Goal: Information Seeking & Learning: Learn about a topic

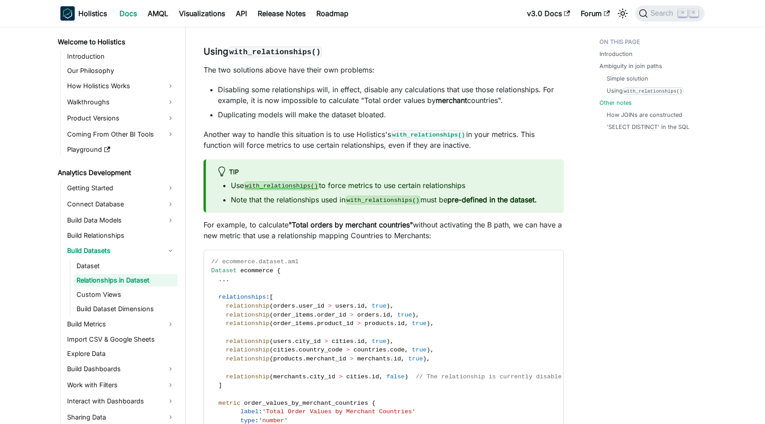
scroll to position [1328, 0]
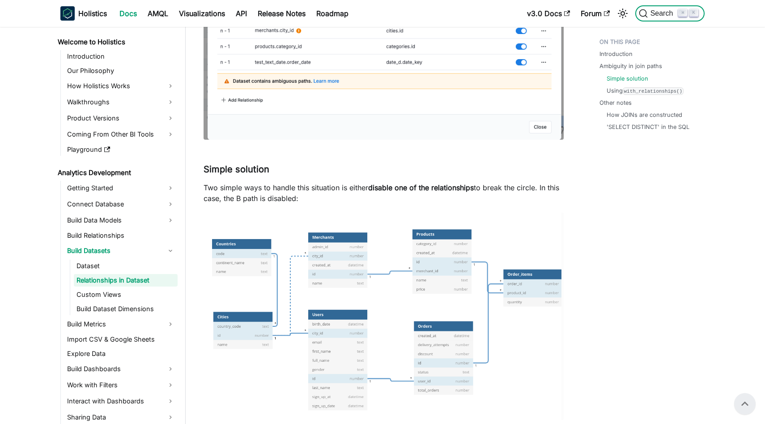
click at [655, 14] on span "Search" at bounding box center [663, 13] width 31 height 8
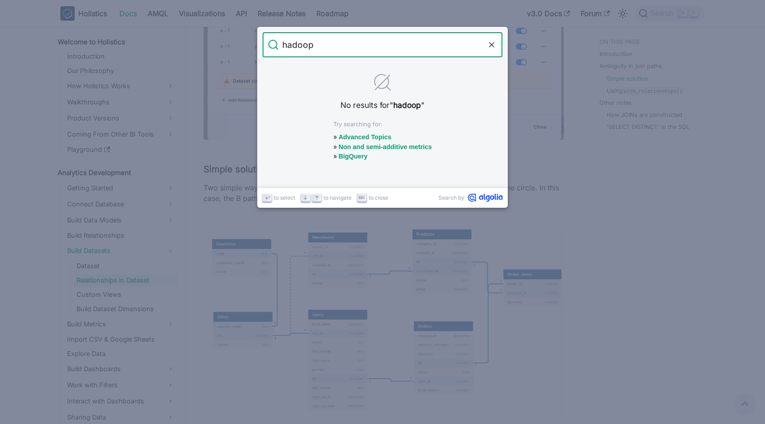
type input "hadoop"
click at [496, 40] on form "Search hadoop" at bounding box center [383, 44] width 240 height 25
click at [491, 43] on icon "Clear the query" at bounding box center [491, 44] width 9 height 9
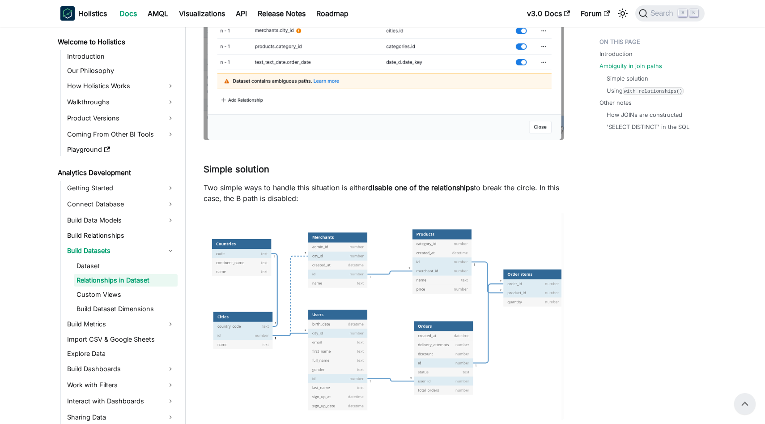
scroll to position [0, 0]
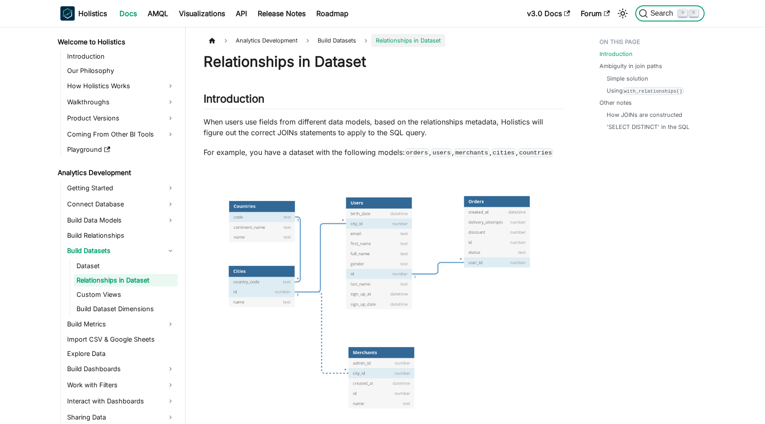
click at [670, 13] on span "Search" at bounding box center [663, 13] width 31 height 8
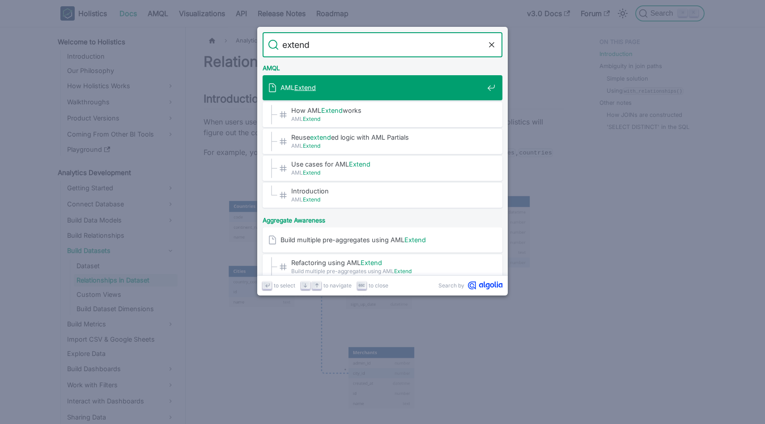
type input "extends"
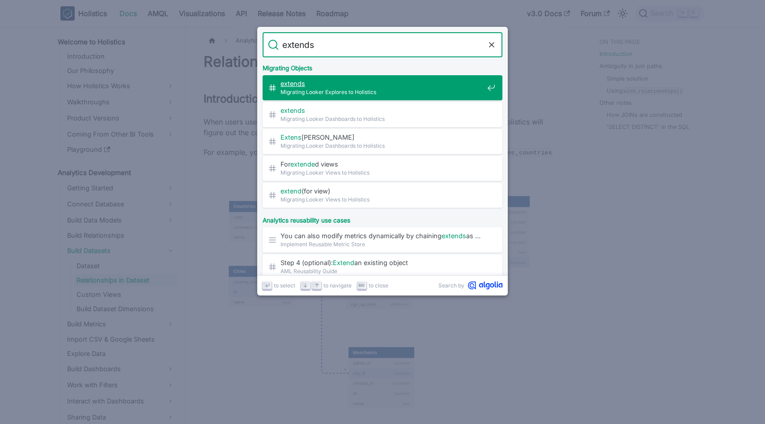
click at [392, 87] on span "extends" at bounding box center [381, 83] width 203 height 8
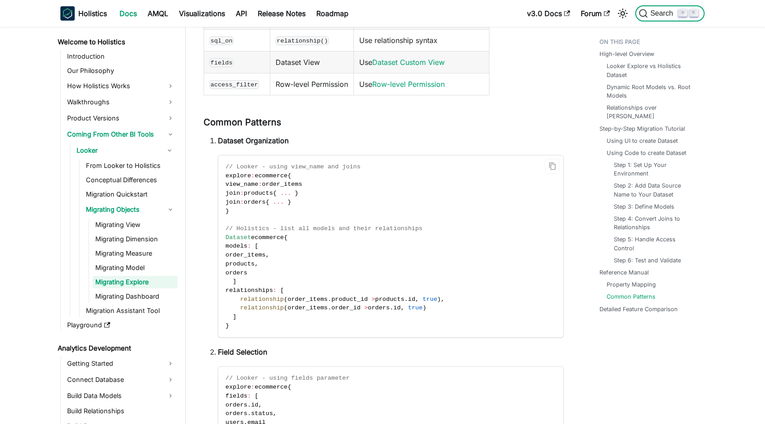
scroll to position [3590, 0]
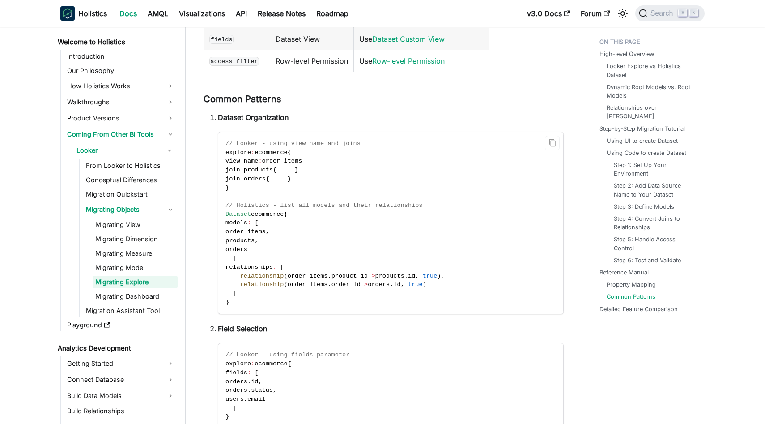
click at [275, 245] on code "// Looker - using view_name and joins explore : ecommerce { view_name : order_i…" at bounding box center [390, 223] width 345 height 182
click at [297, 245] on code "// Looker - using view_name and joins explore : ecommerce { view_name : order_i…" at bounding box center [390, 223] width 345 height 182
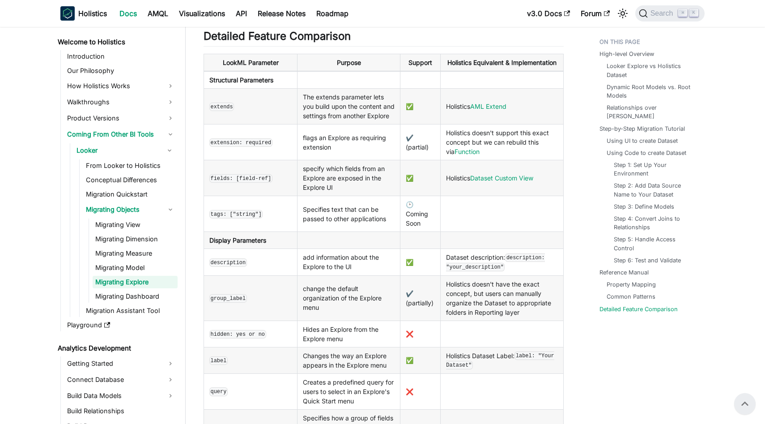
scroll to position [4123, 0]
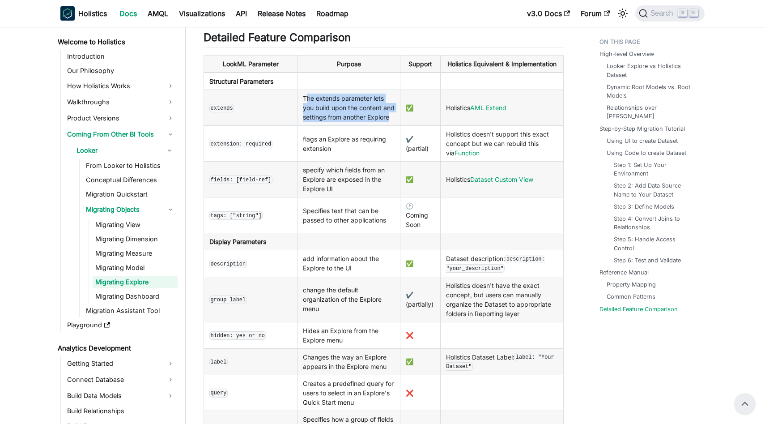
drag, startPoint x: 345, startPoint y: 124, endPoint x: 310, endPoint y: 101, distance: 42.9
click at [310, 101] on td "The extends parameter lets you build upon the content and settings from another…" at bounding box center [348, 108] width 103 height 36
click at [350, 123] on td "The extends parameter lets you build upon the content and settings from another…" at bounding box center [348, 108] width 103 height 36
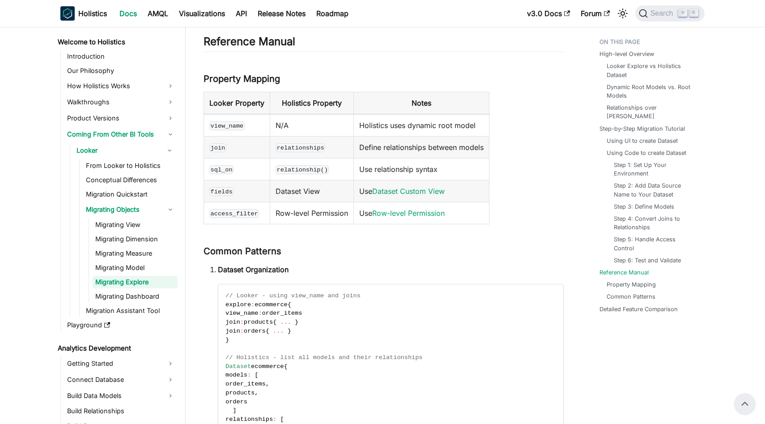
scroll to position [3324, 0]
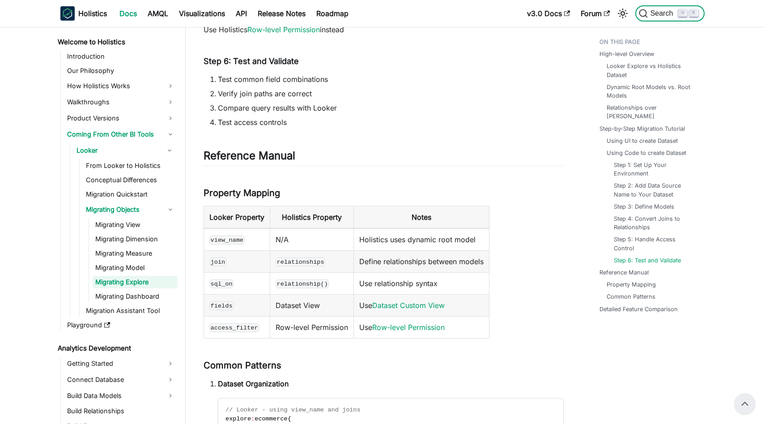
click at [652, 19] on button "Search ⌘ K" at bounding box center [669, 13] width 69 height 16
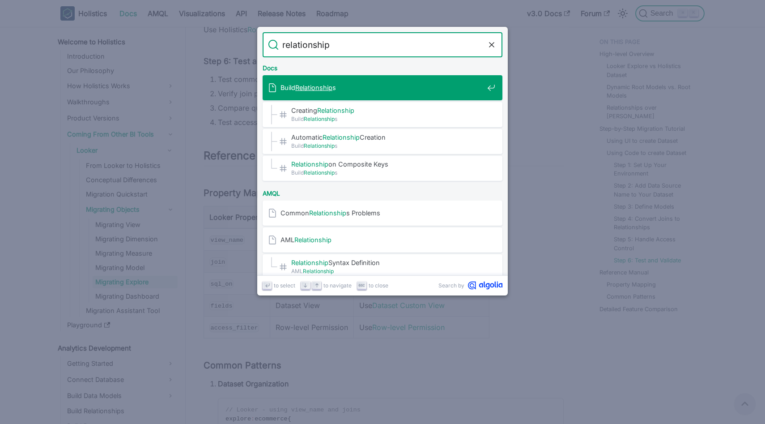
type input "relationships"
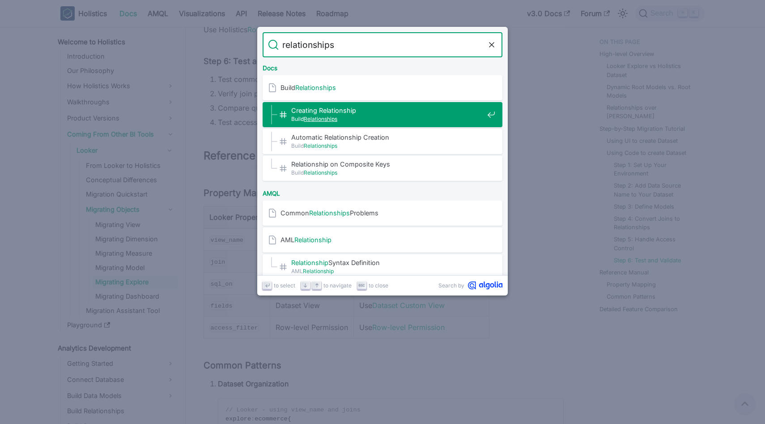
click at [394, 113] on span "Creating Relationship​" at bounding box center [387, 110] width 192 height 8
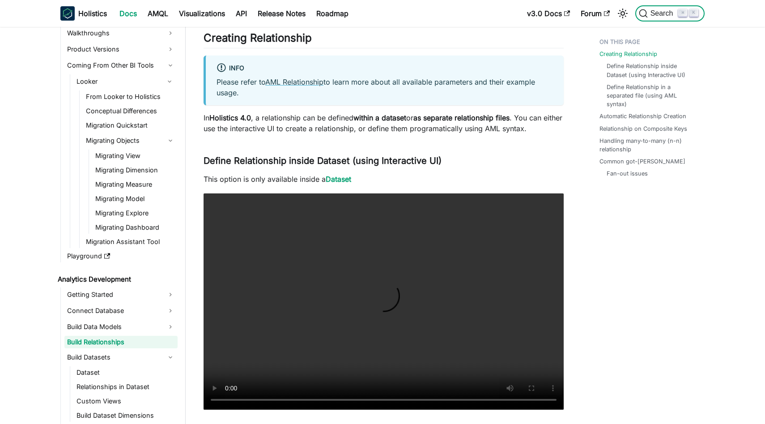
scroll to position [72, 0]
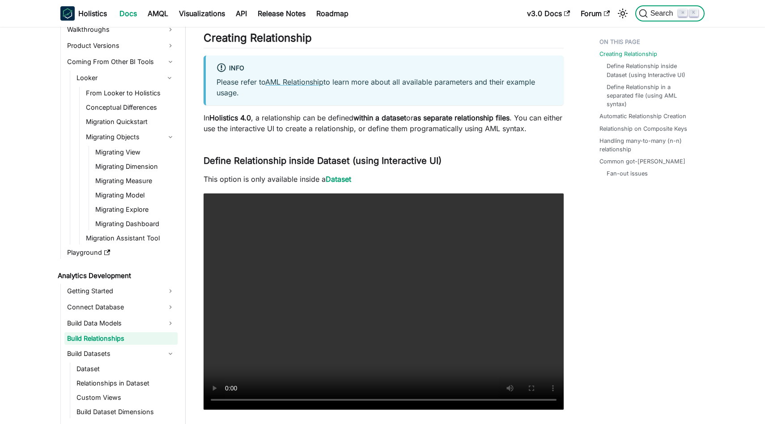
click at [653, 5] on button "Search ⌘ K" at bounding box center [669, 13] width 69 height 16
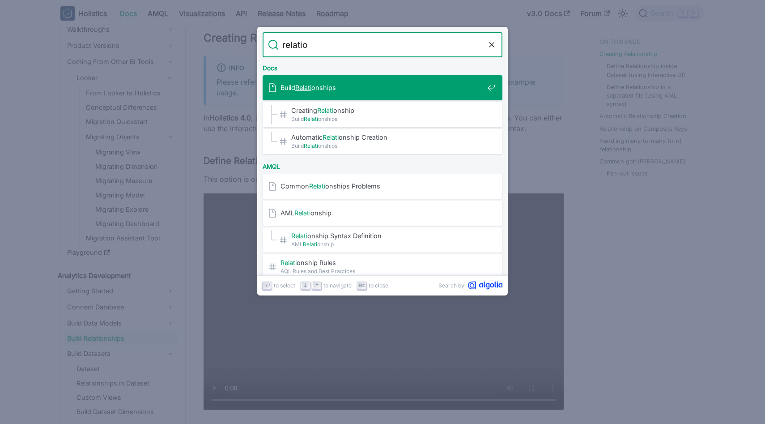
type input "relation"
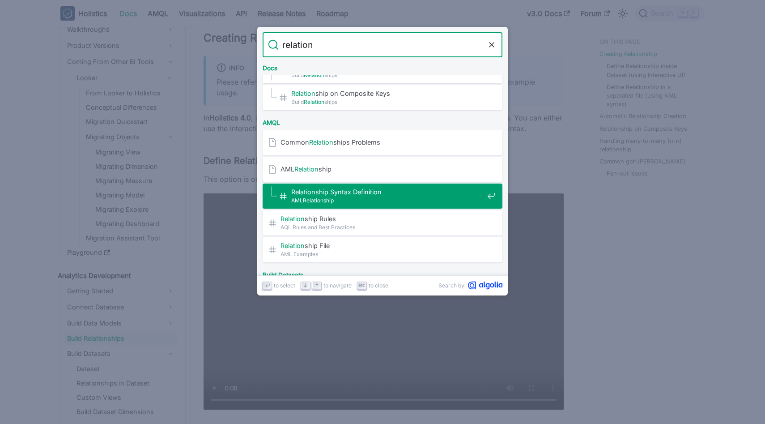
scroll to position [90, 0]
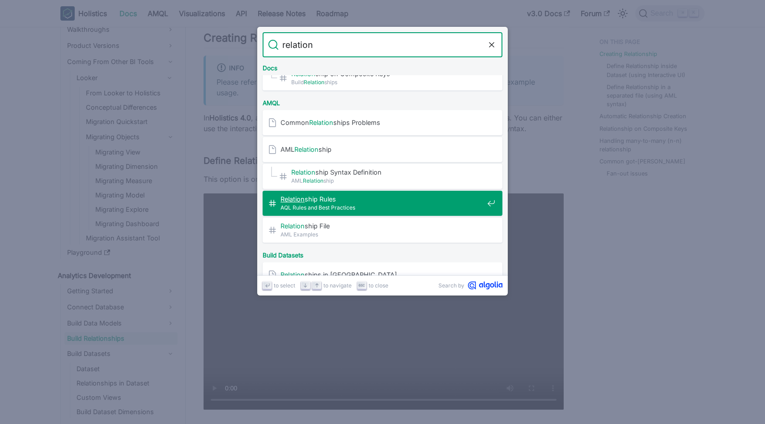
click at [374, 208] on span "AQL Rules and Best Practices" at bounding box center [381, 207] width 203 height 8
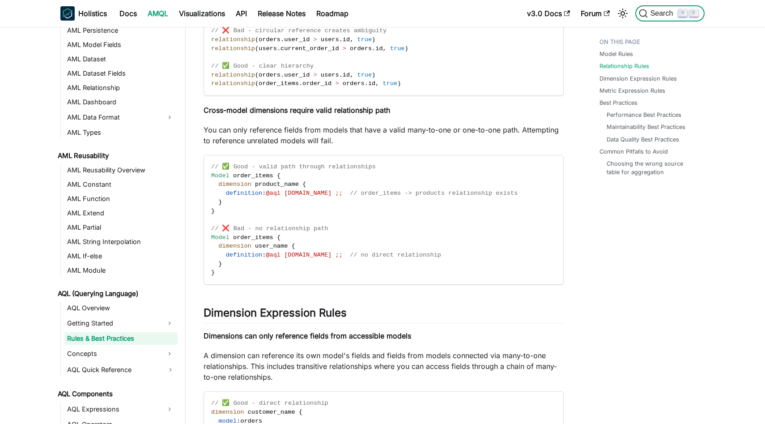
scroll to position [1048, 0]
